Goal: Transaction & Acquisition: Book appointment/travel/reservation

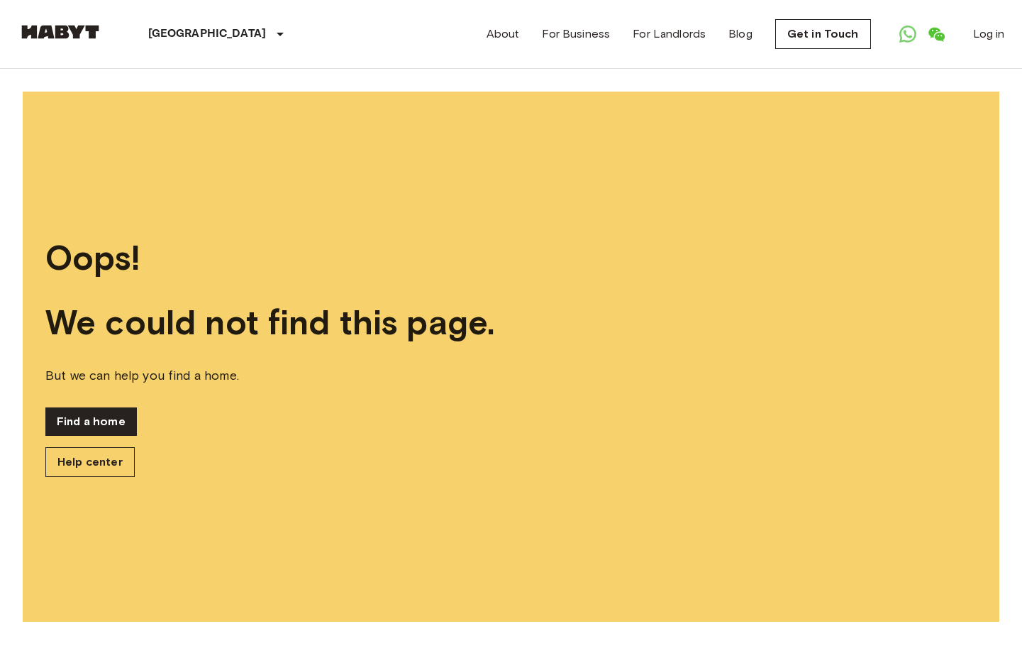
scroll to position [200, 0]
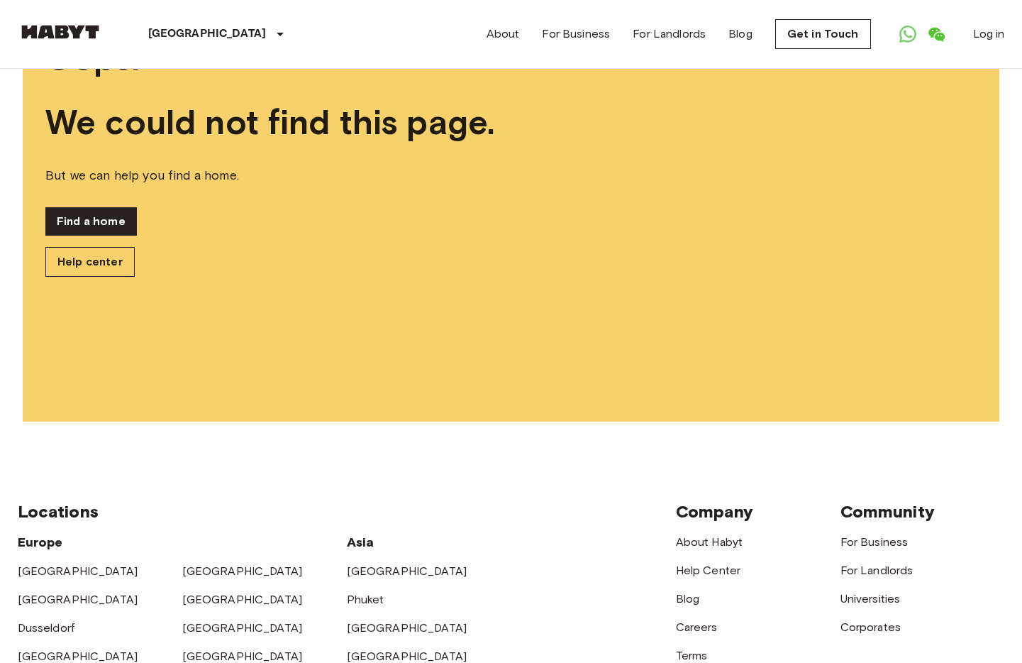
click at [64, 221] on link "Find a home" at bounding box center [91, 221] width 92 height 28
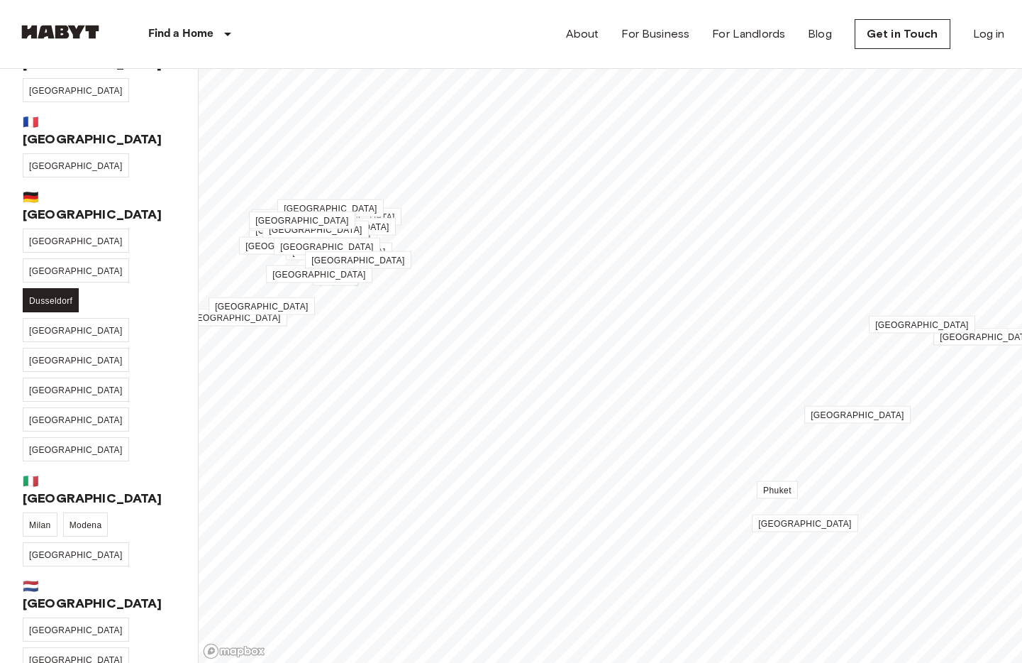
scroll to position [326, 0]
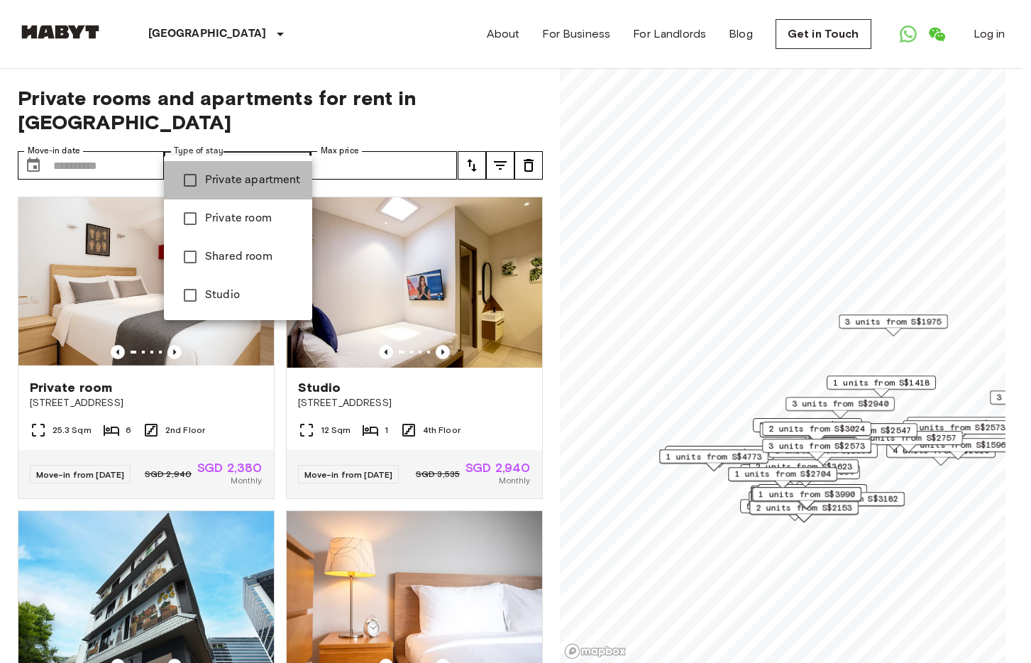
click at [250, 184] on span "Private apartment" at bounding box center [253, 180] width 96 height 17
type input "**********"
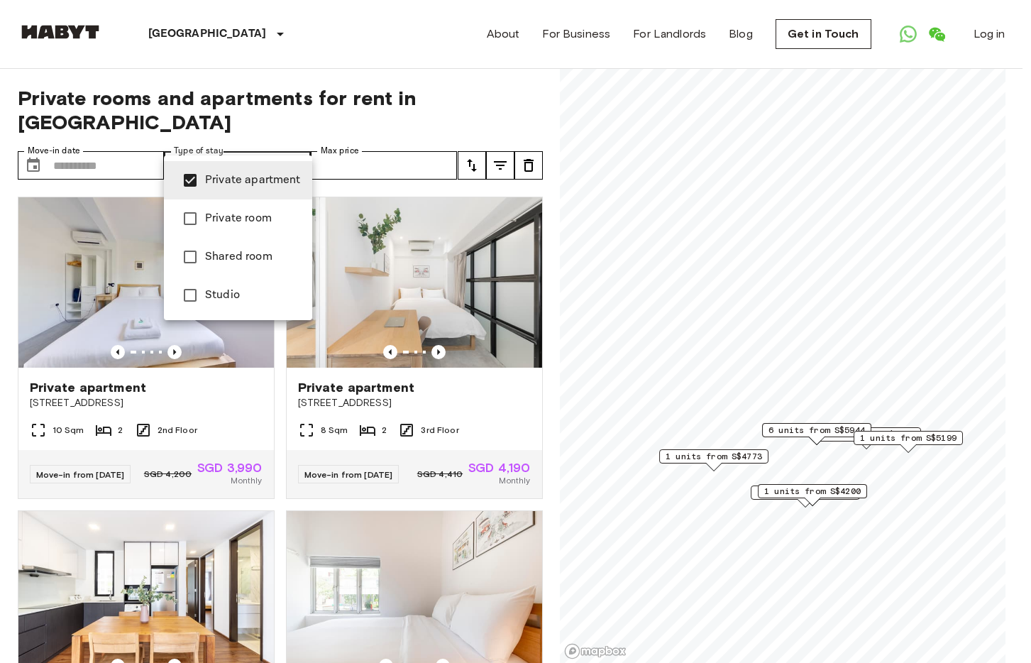
click at [306, 83] on div at bounding box center [515, 331] width 1031 height 663
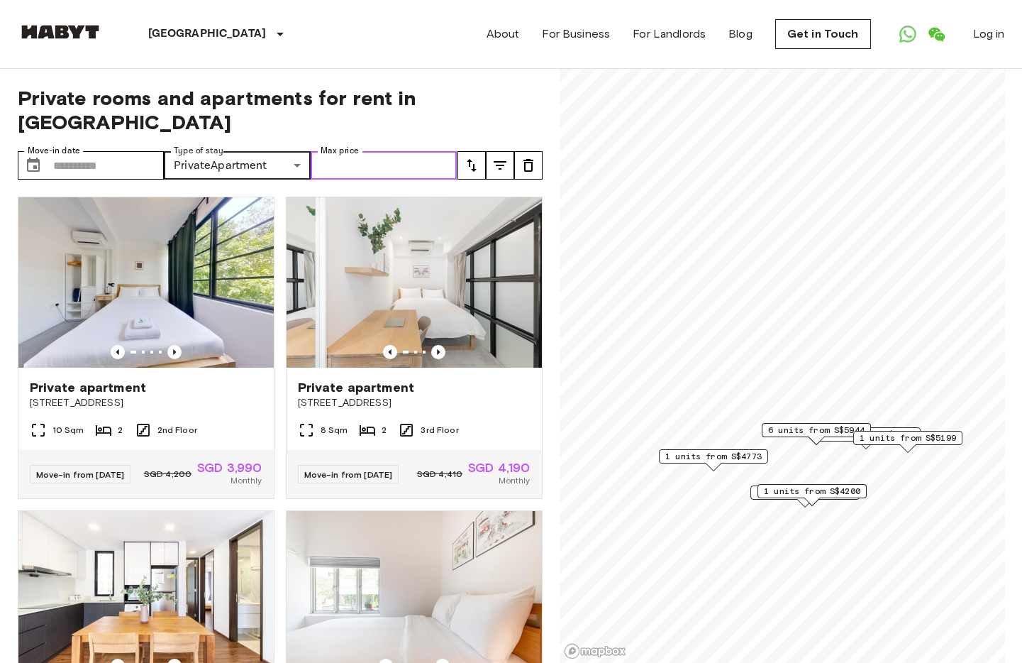
click at [414, 151] on input "Max price" at bounding box center [384, 165] width 147 height 28
click at [463, 151] on button "tune" at bounding box center [472, 165] width 28 height 28
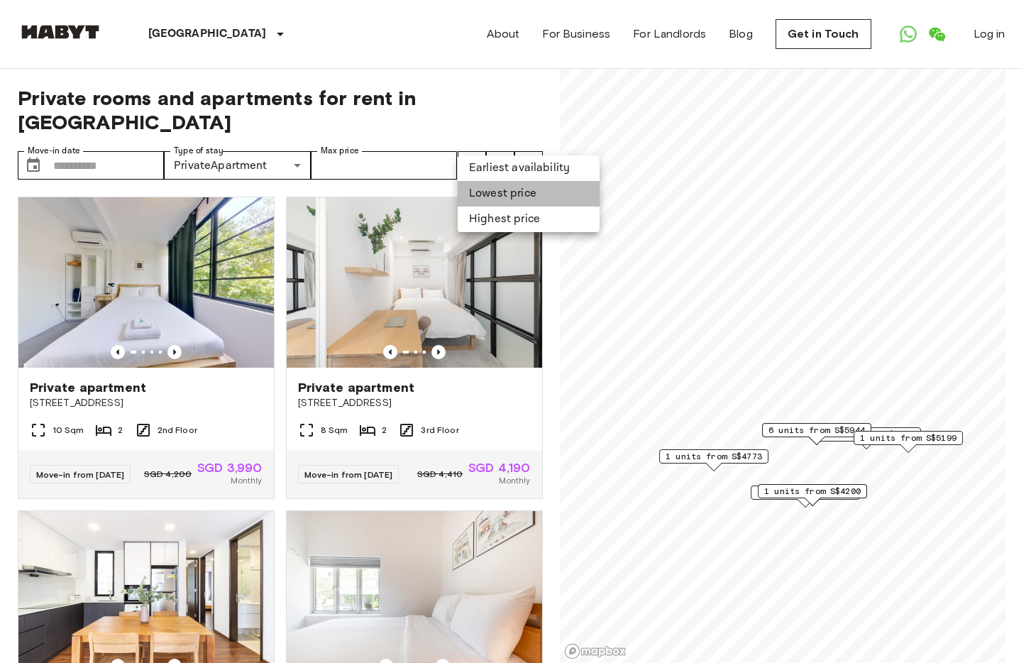
click at [490, 197] on li "Lowest price" at bounding box center [529, 194] width 142 height 26
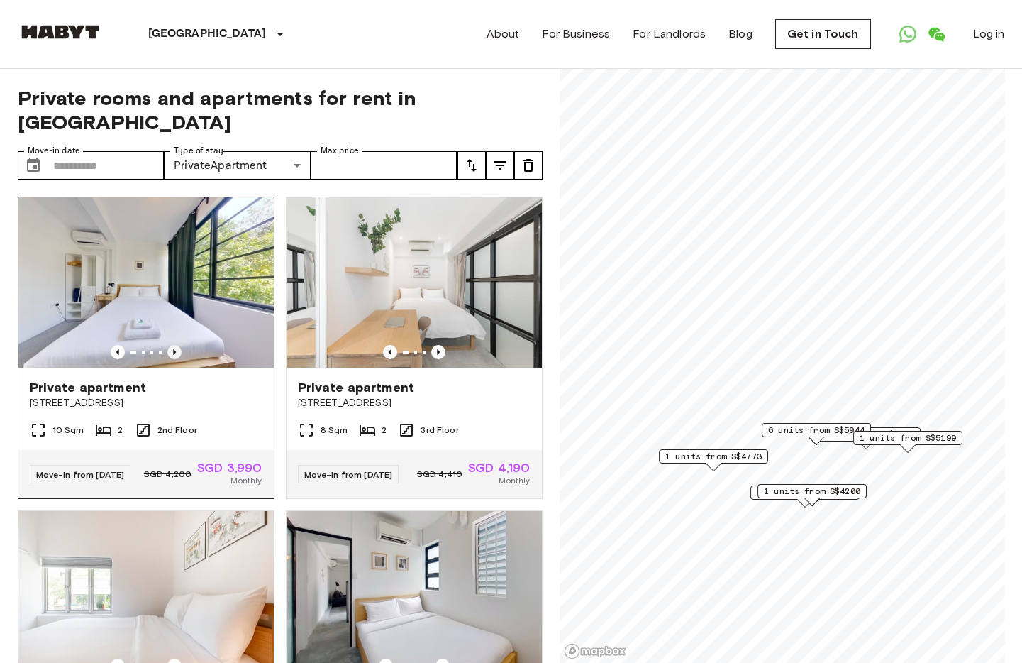
click at [174, 345] on icon "Previous image" at bounding box center [174, 352] width 14 height 14
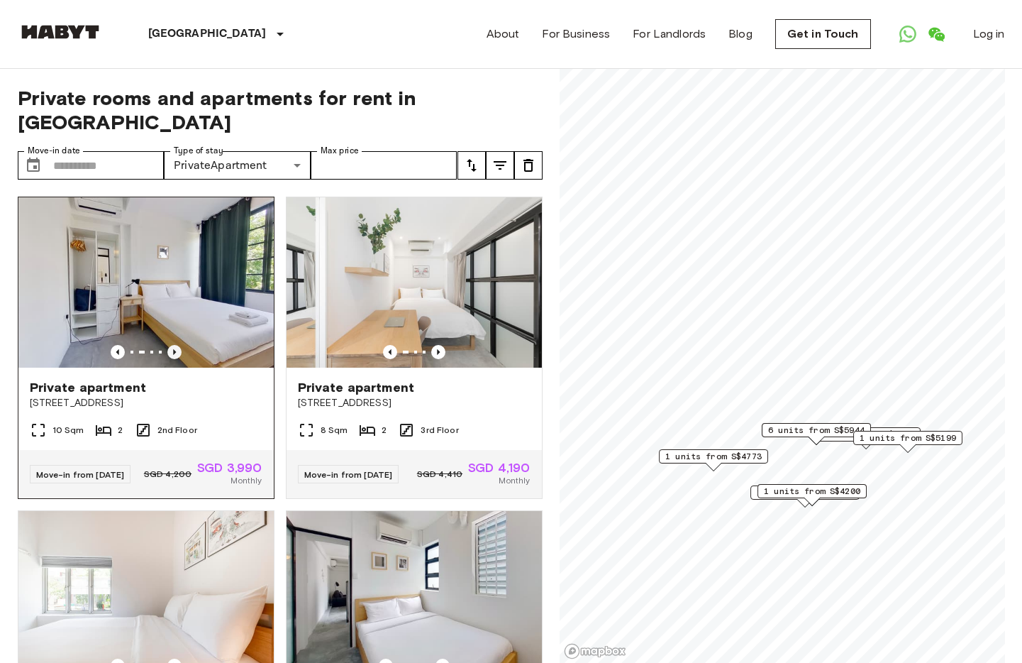
click at [174, 345] on icon "Previous image" at bounding box center [174, 352] width 14 height 14
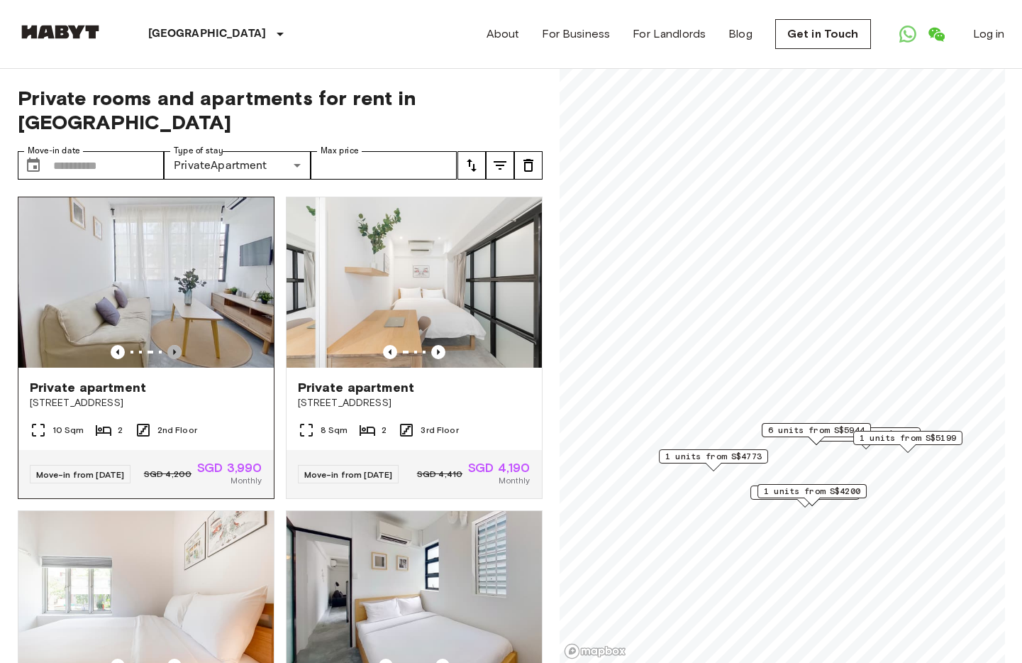
click at [174, 345] on icon "Previous image" at bounding box center [174, 352] width 14 height 14
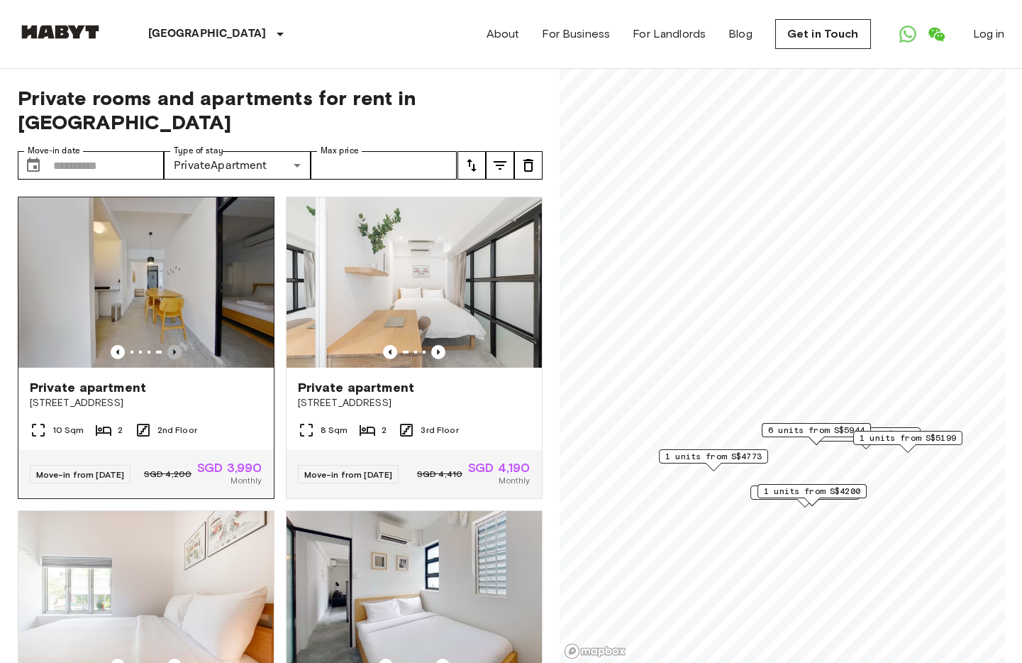
click at [174, 345] on icon "Previous image" at bounding box center [174, 352] width 14 height 14
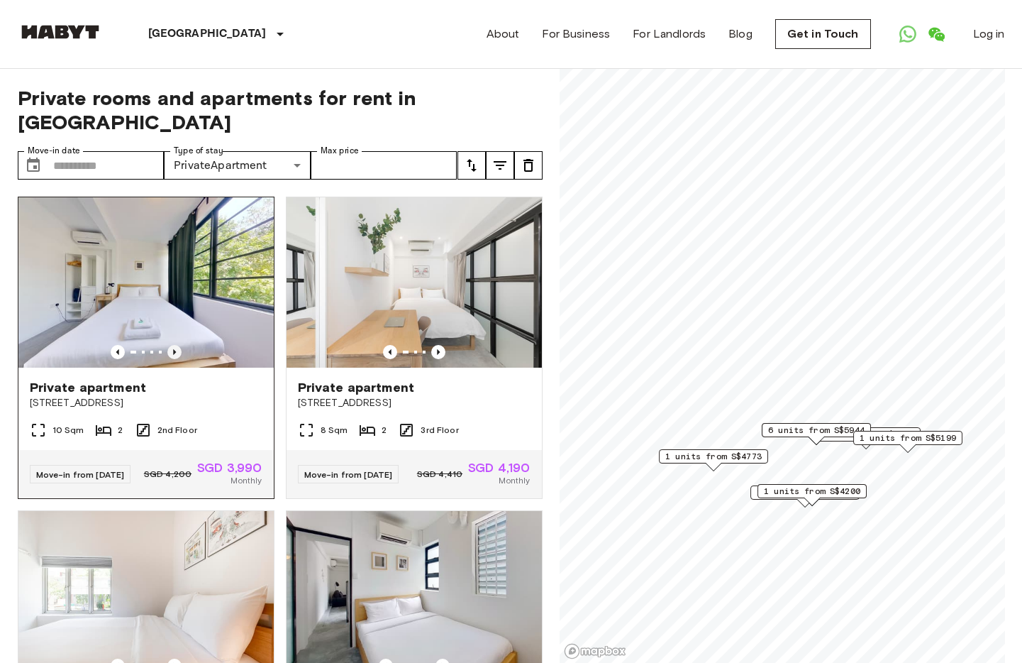
click at [175, 345] on icon "Previous image" at bounding box center [174, 352] width 14 height 14
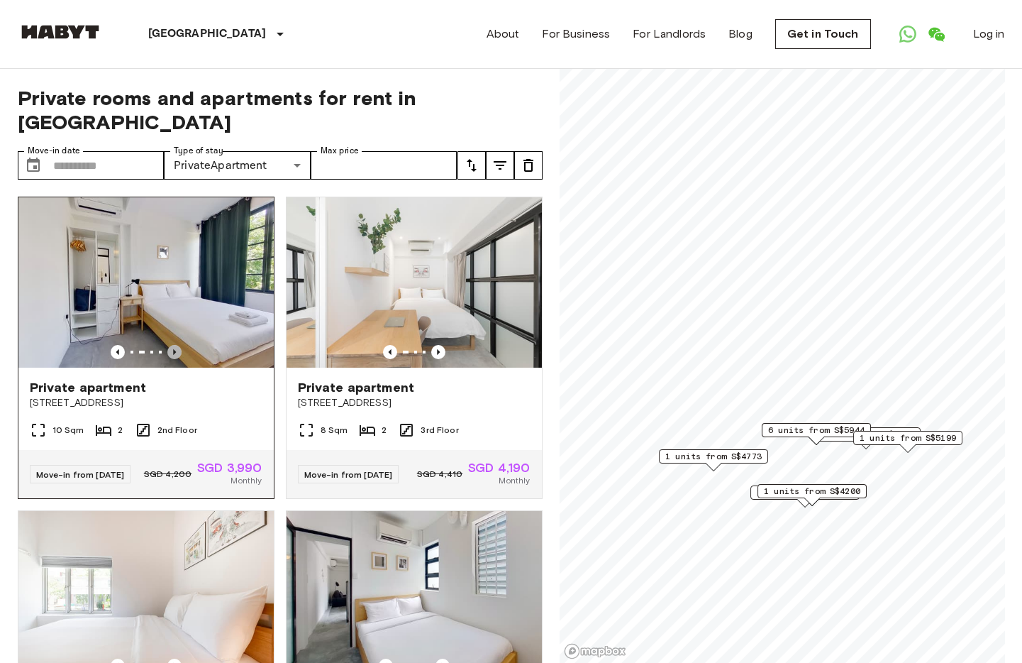
click at [175, 345] on icon "Previous image" at bounding box center [174, 352] width 14 height 14
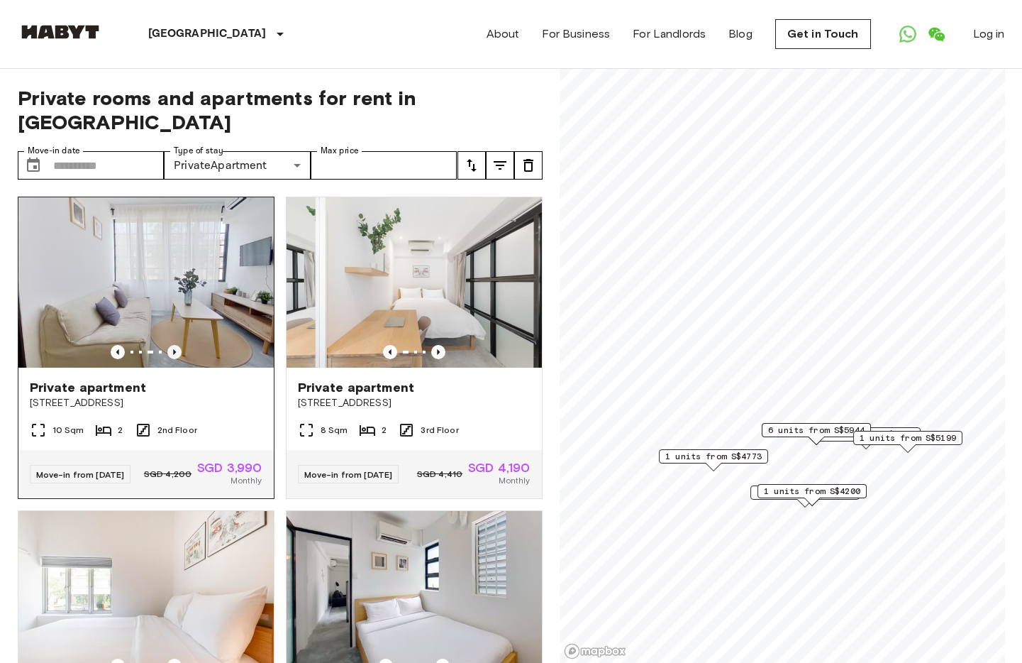
click at [175, 345] on icon "Previous image" at bounding box center [174, 352] width 14 height 14
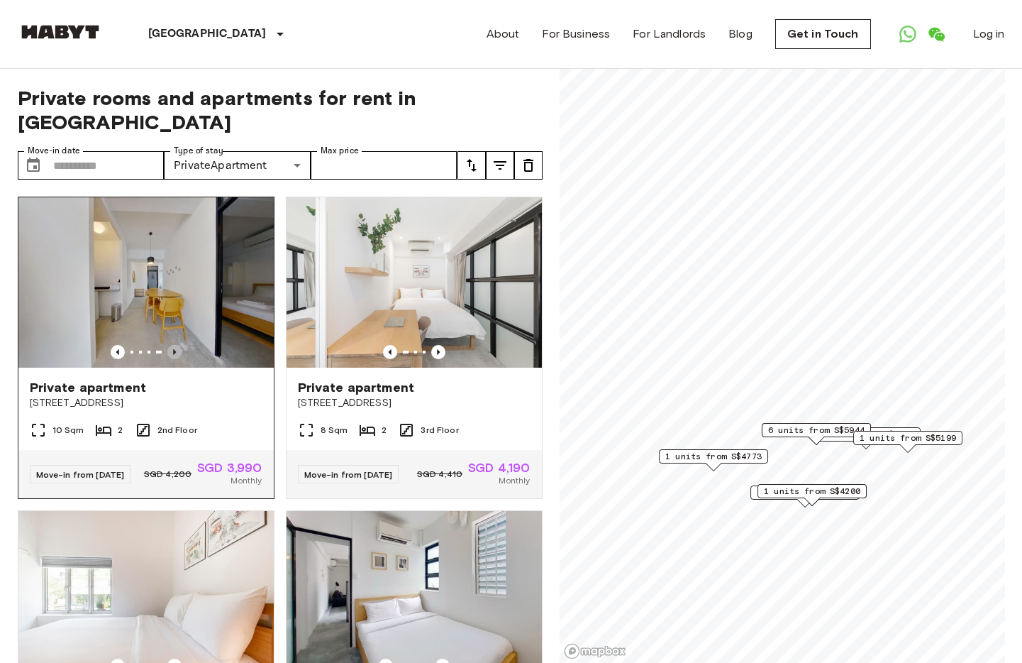
click at [175, 345] on icon "Previous image" at bounding box center [174, 352] width 14 height 14
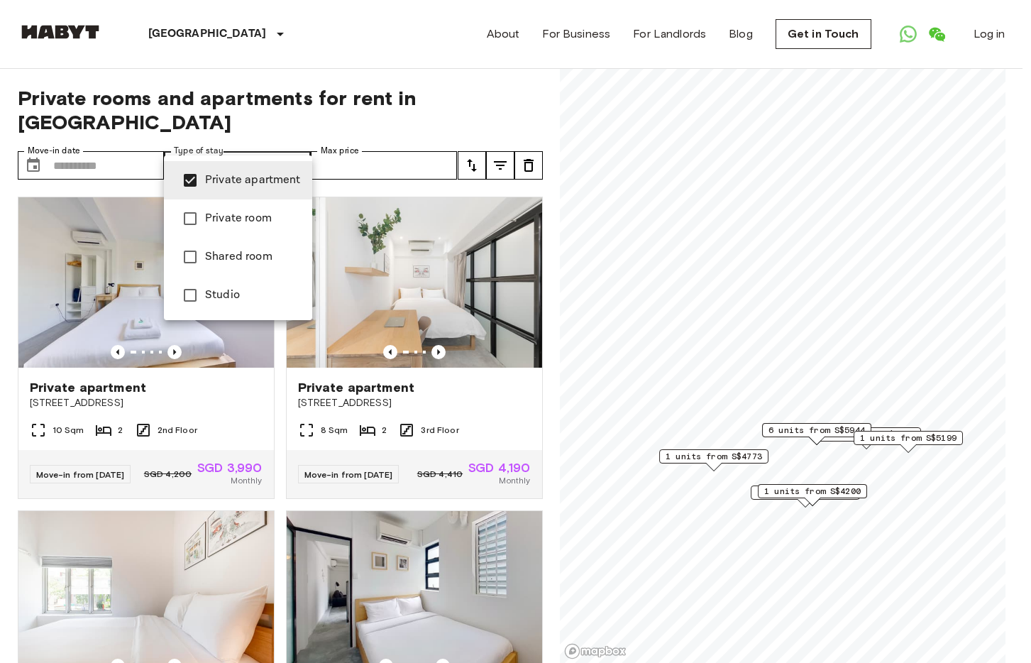
click at [260, 135] on div at bounding box center [515, 331] width 1031 height 663
